Goal: Task Accomplishment & Management: Complete application form

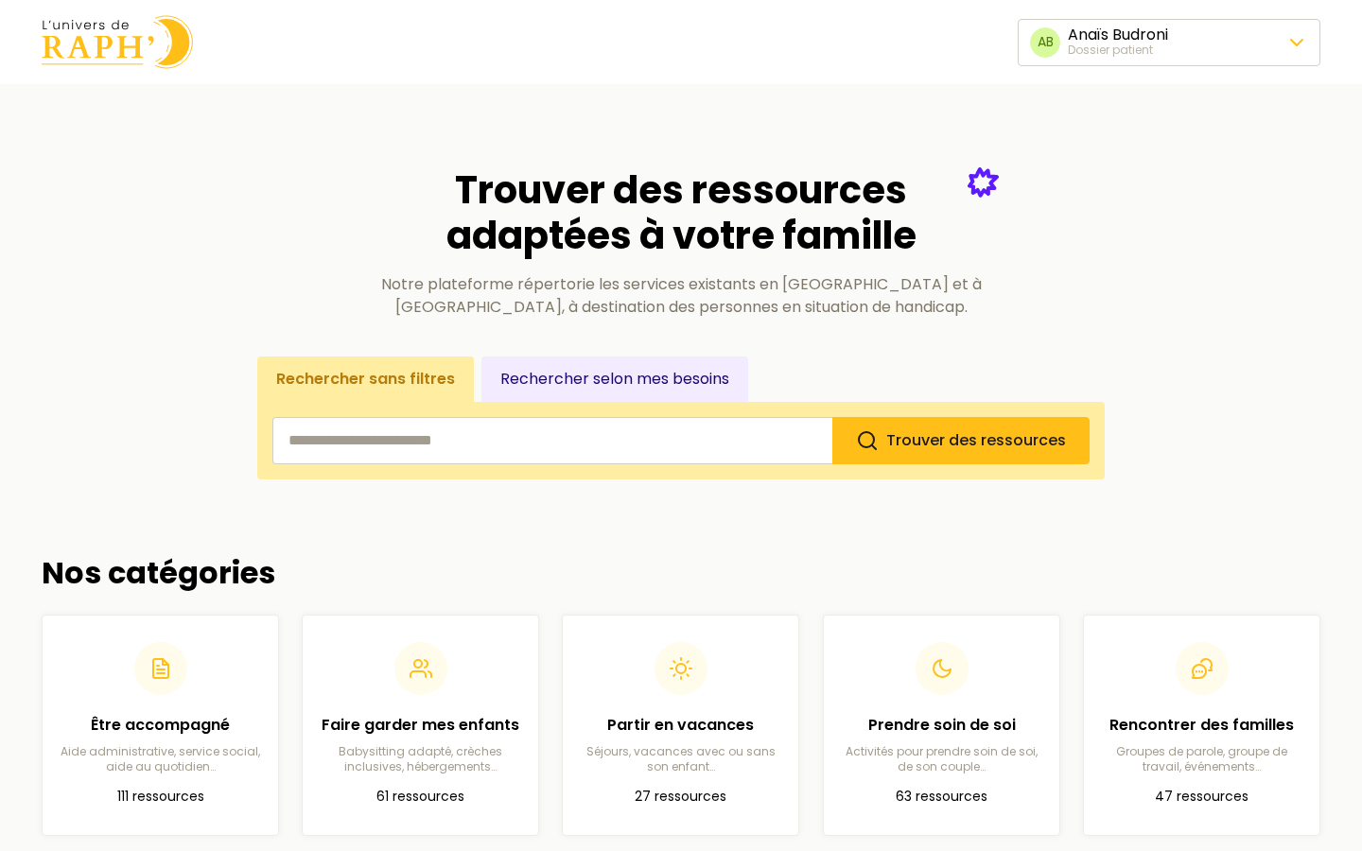
click at [1298, 147] on section "Trouver des ressources adaptées à votre famille Notre plateforme répertorie les…" at bounding box center [681, 300] width 1278 height 357
click at [977, 132] on section "Trouver des ressources adaptées à votre famille Notre plateforme répertorie les…" at bounding box center [681, 300] width 1278 height 357
